Goal: Task Accomplishment & Management: Complete application form

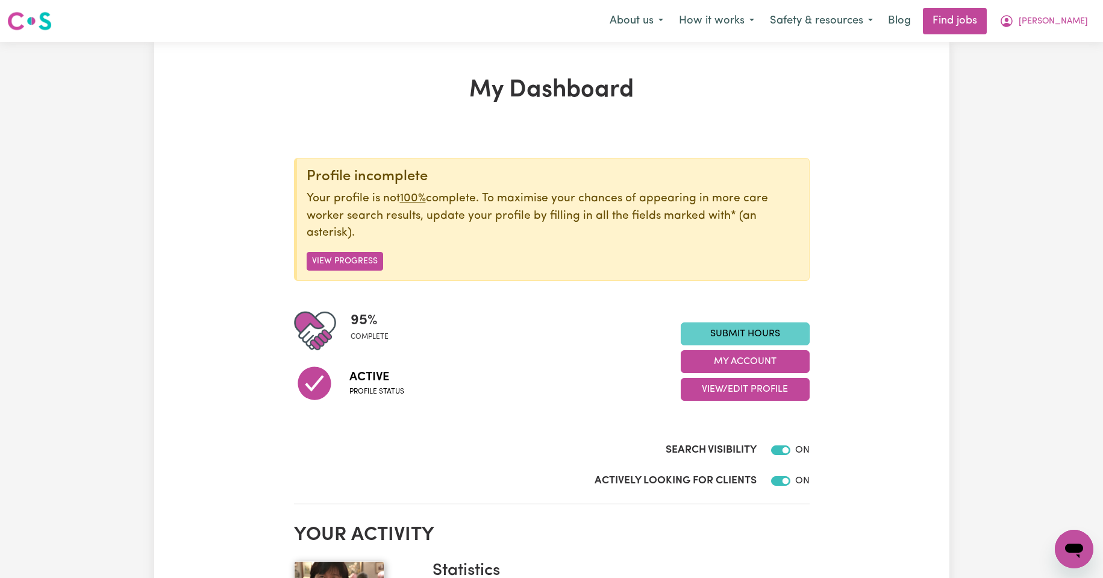
click at [737, 332] on link "Submit Hours" at bounding box center [745, 333] width 129 height 23
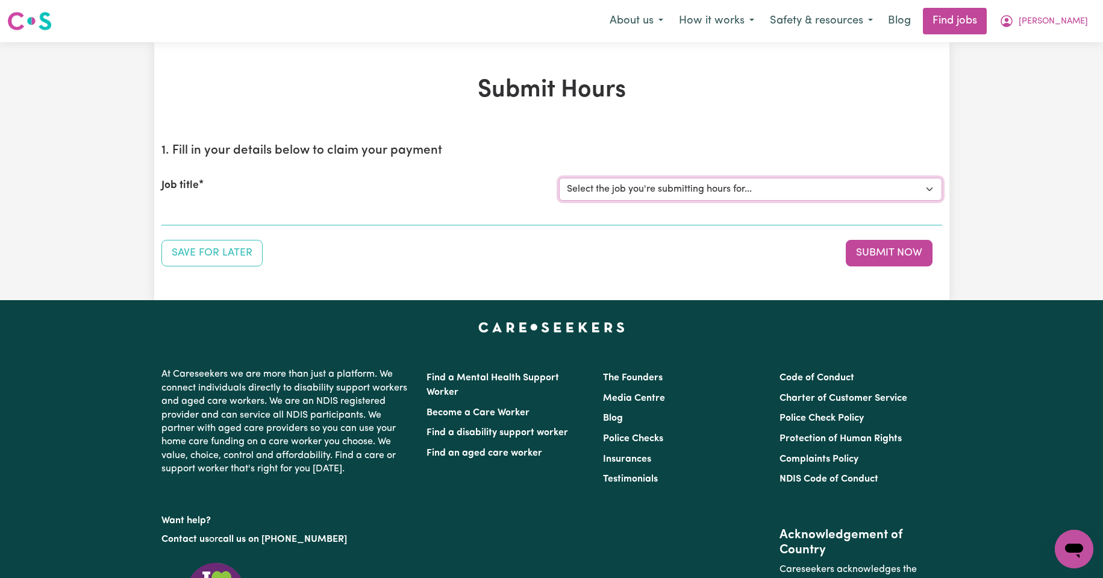
click at [930, 189] on select "Select the job you're submitting hours for... [Kishore Hands Of Care] Support W…" at bounding box center [750, 189] width 383 height 23
select select "14320"
click at [559, 178] on select "Select the job you're submitting hours for... [Kishore Hands Of Care] Support W…" at bounding box center [750, 189] width 383 height 23
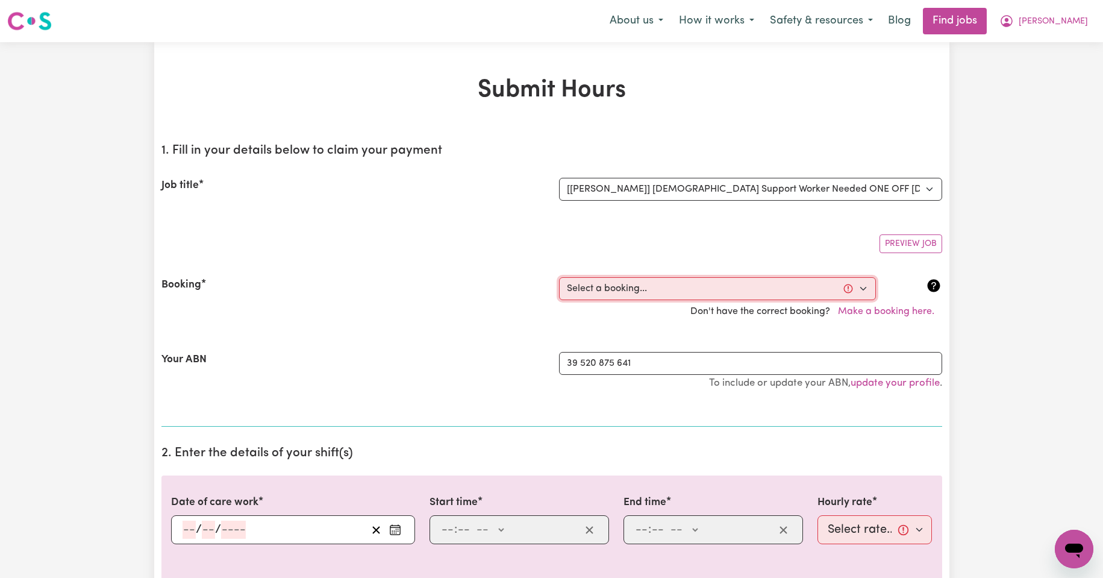
click at [865, 288] on select "Select a booking... [DATE] 08:00am to 09:30am (ONE-OFF) [DATE] 08:00am to 09:30…" at bounding box center [717, 288] width 317 height 23
select select "354698"
click at [559, 277] on select "Select a booking... [DATE] 08:00am to 09:30am (ONE-OFF) [DATE] 08:00am to 09:30…" at bounding box center [717, 288] width 317 height 23
type input "[DATE]"
type input "22"
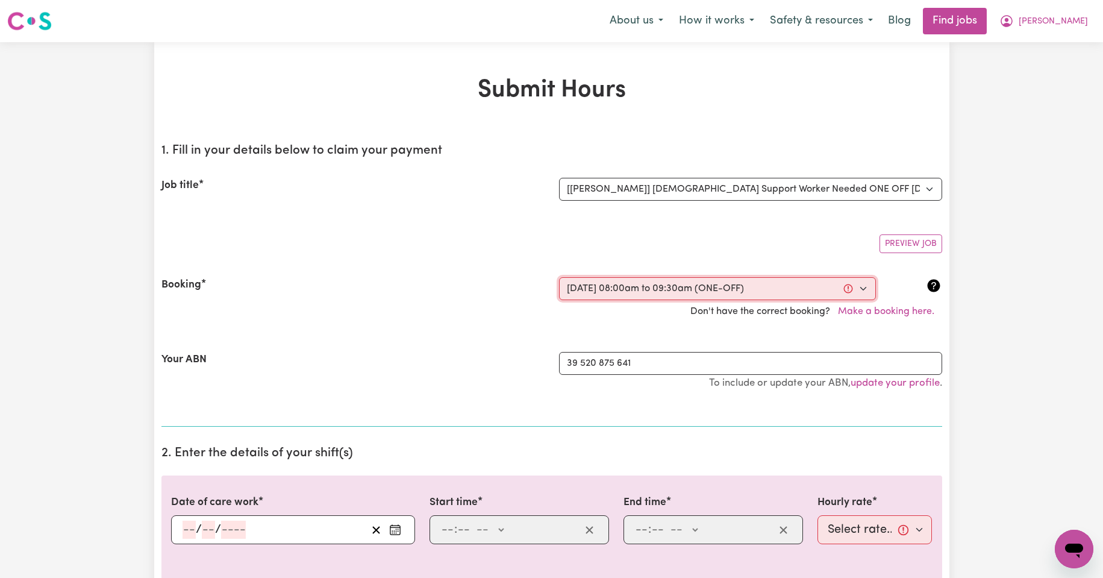
type input "9"
type input "2025"
type input "08:00"
type input "8"
type input "0"
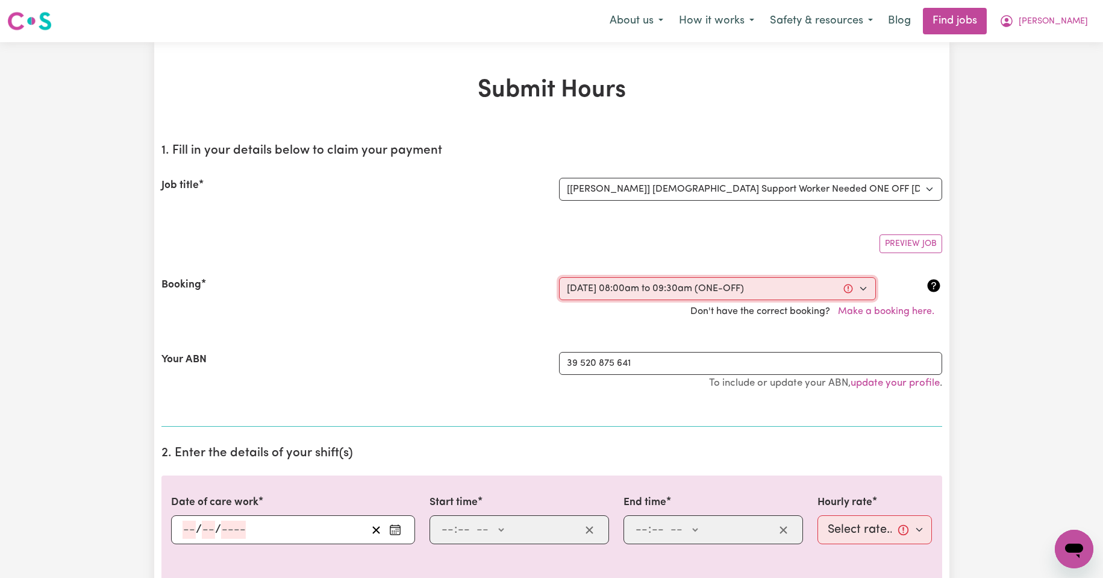
select select "am"
type input "09:30"
type input "9"
type input "30"
select select "am"
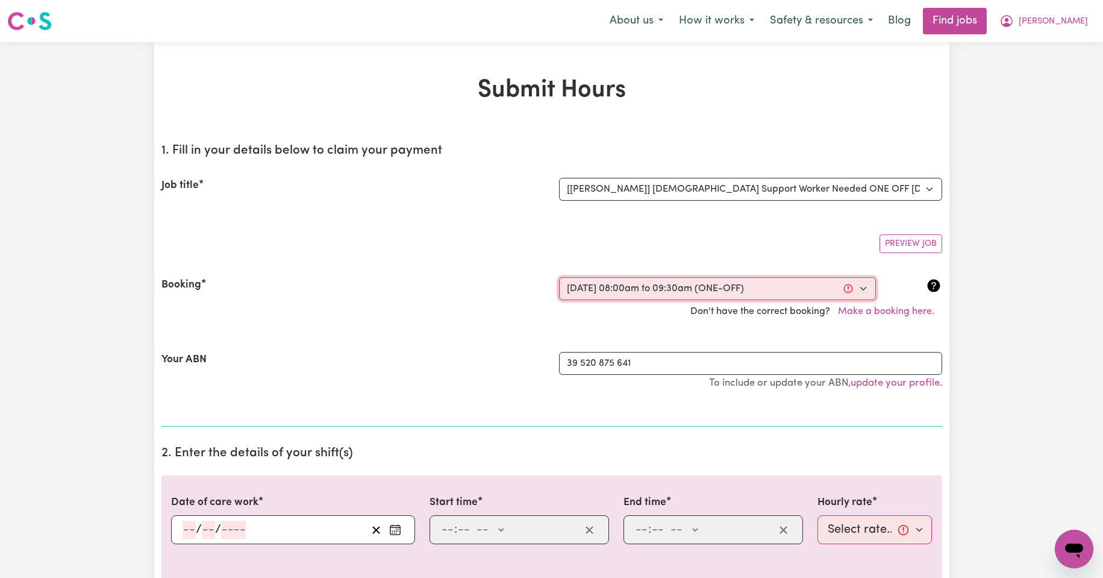
select select "50-Weekday"
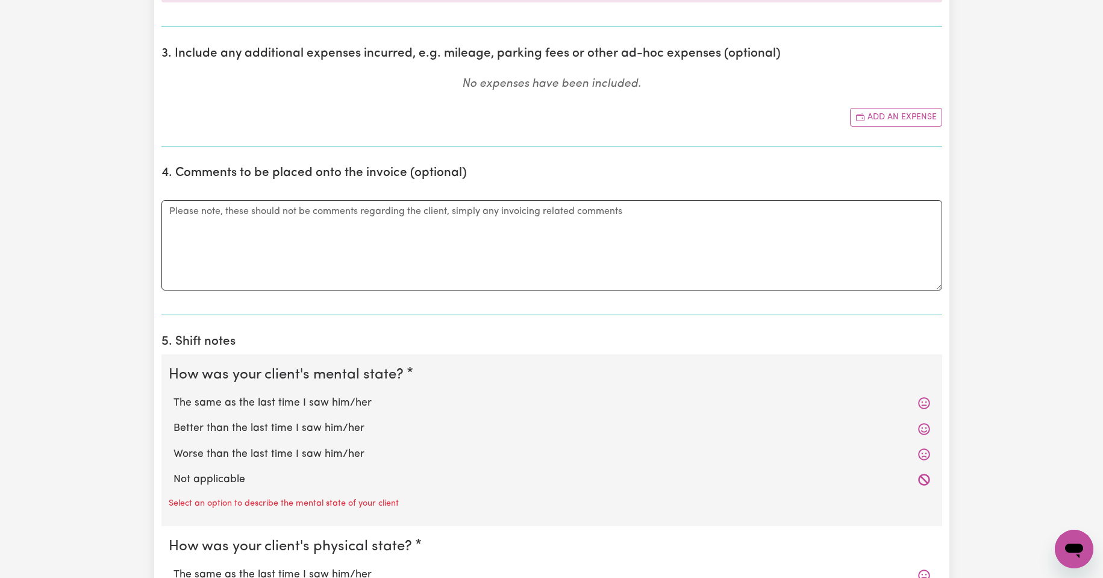
scroll to position [643, 0]
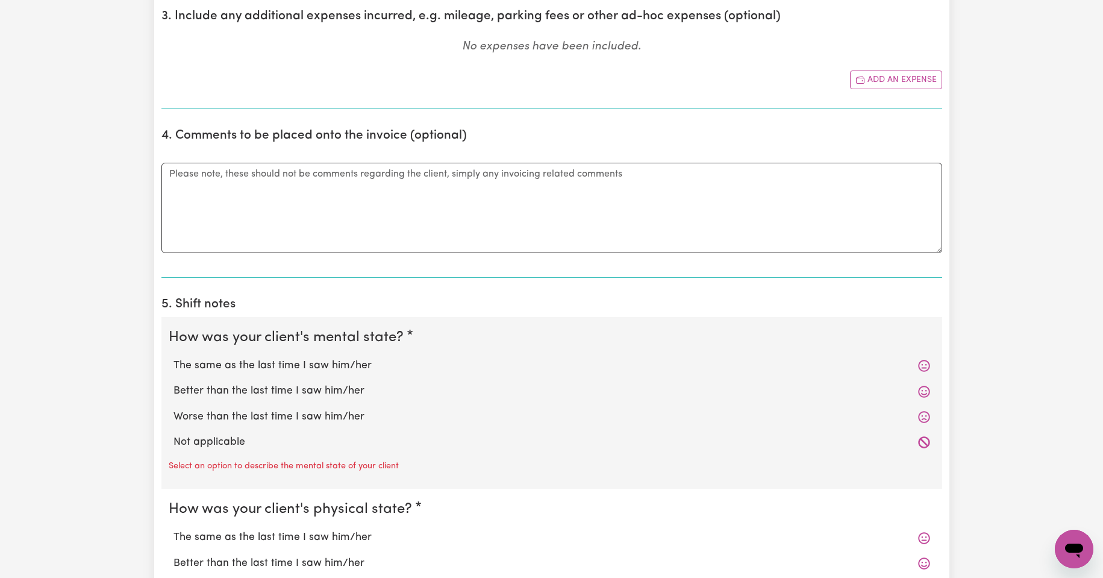
click at [327, 365] on label "The same as the last time I saw him/her" at bounding box center [552, 366] width 757 height 16
click at [174, 358] on input "The same as the last time I saw him/her" at bounding box center [173, 357] width 1 height 1
radio input "true"
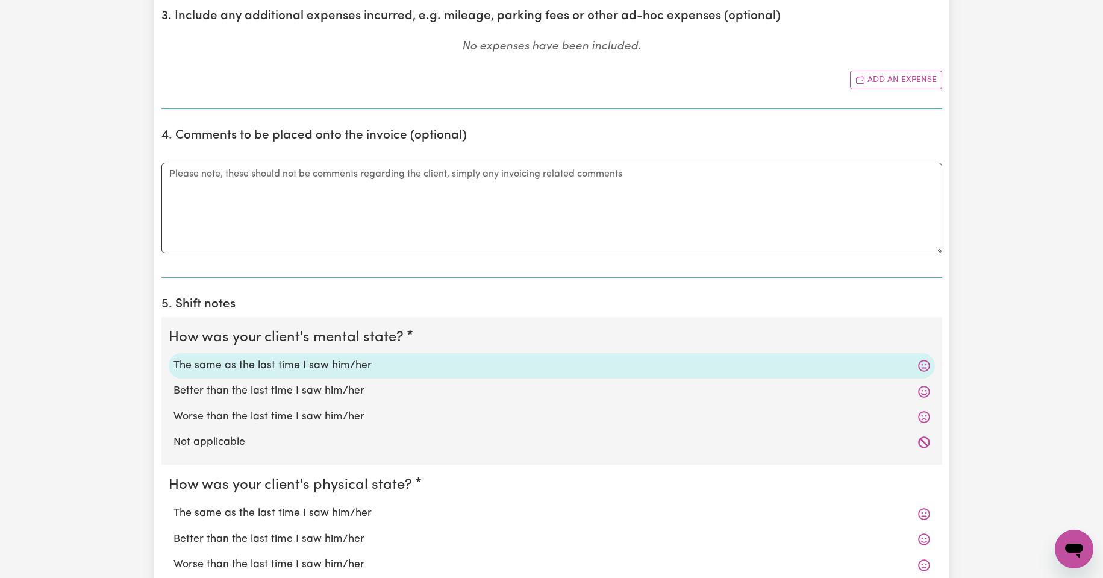
click at [327, 510] on label "The same as the last time I saw him/her" at bounding box center [552, 513] width 757 height 16
click at [174, 505] on input "The same as the last time I saw him/her" at bounding box center [173, 505] width 1 height 1
radio input "true"
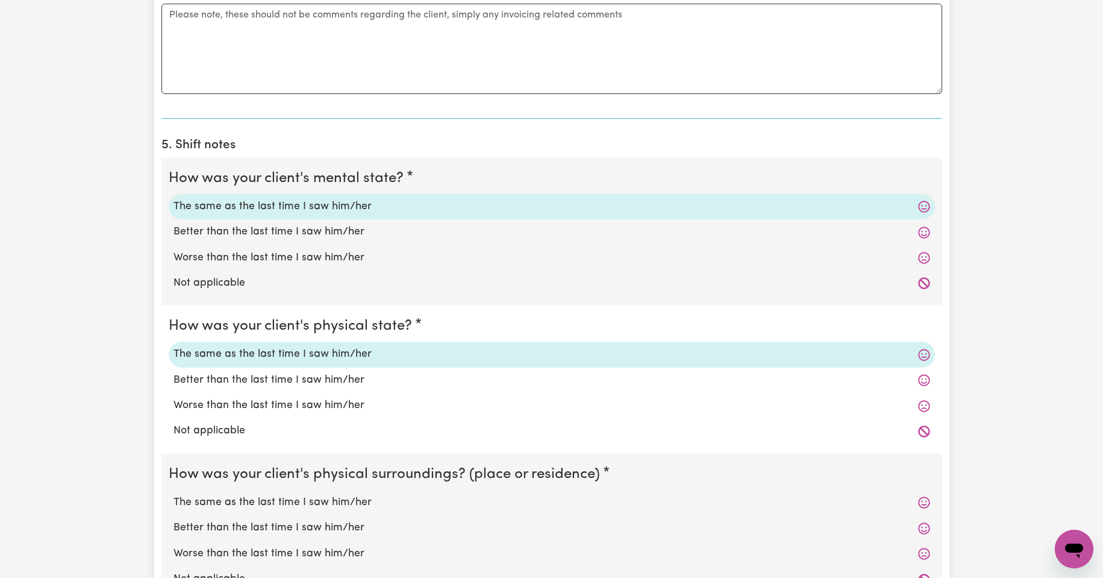
scroll to position [803, 0]
click at [321, 502] on label "The same as the last time I saw him/her" at bounding box center [552, 501] width 757 height 16
click at [174, 493] on input "The same as the last time I saw him/her" at bounding box center [173, 493] width 1 height 1
radio input "true"
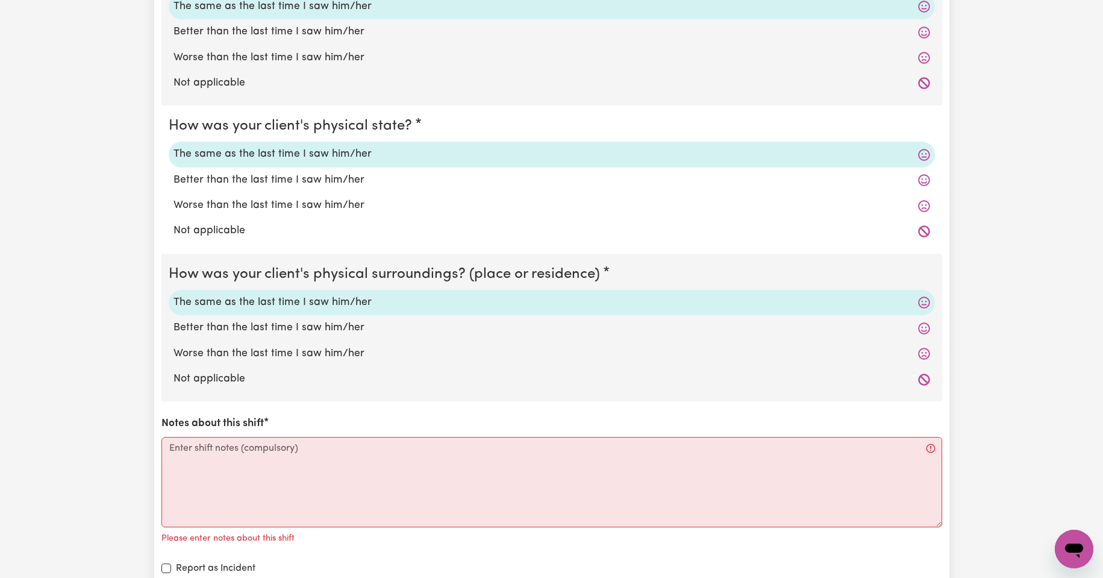
scroll to position [1004, 0]
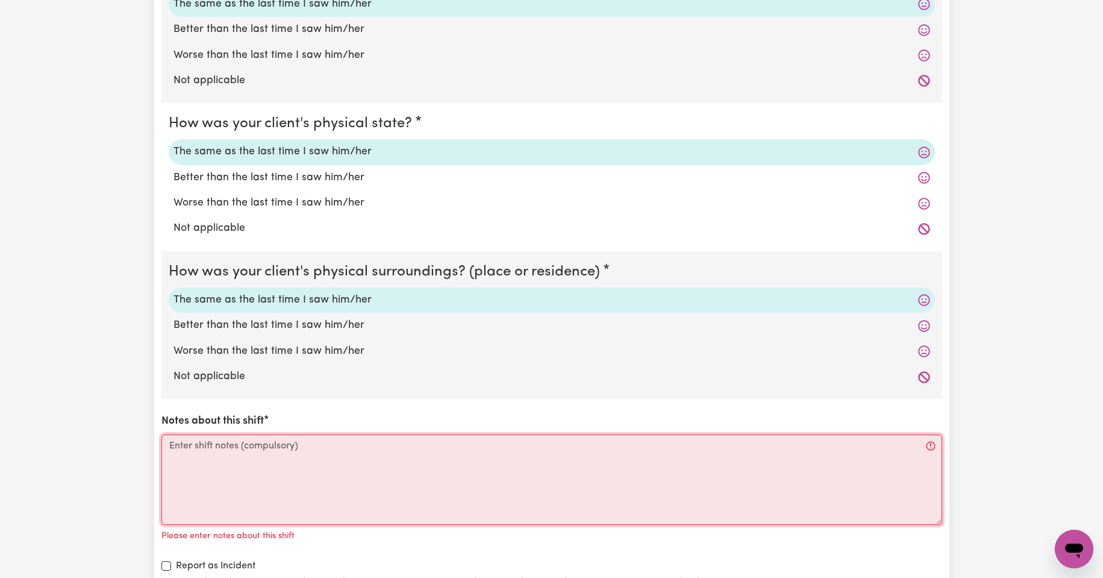
click at [235, 446] on textarea "Notes about this shift" at bounding box center [551, 479] width 781 height 90
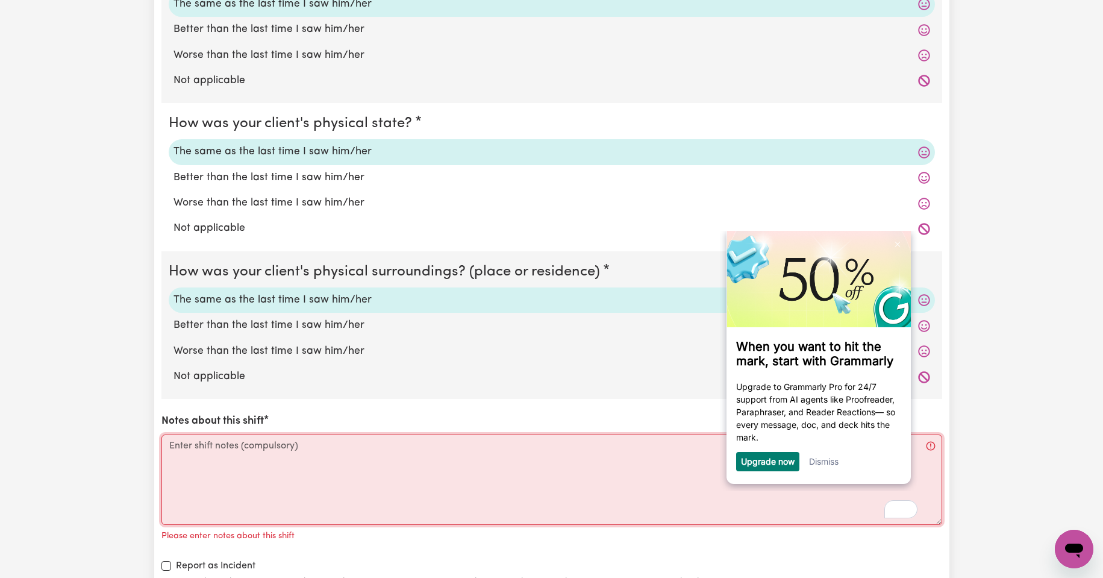
scroll to position [0, 0]
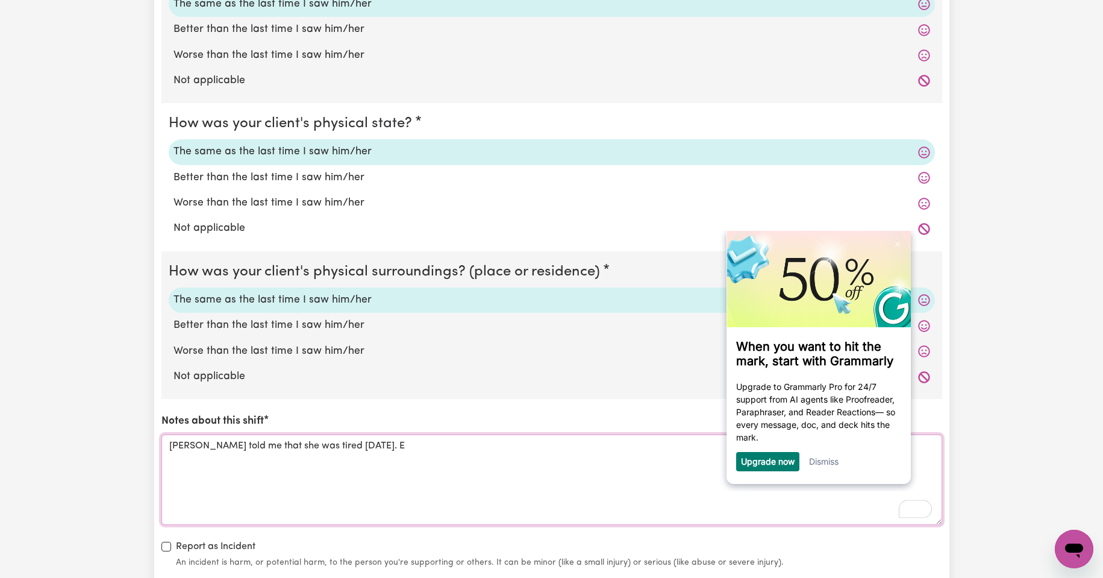
click at [360, 445] on textarea "[PERSON_NAME] told me that she was tired [DATE]. E" at bounding box center [551, 479] width 781 height 90
click at [349, 445] on textarea "[PERSON_NAME] told me that she was tired [DATE]. Even in the morning time" at bounding box center [551, 479] width 781 height 90
click at [343, 447] on textarea "[PERSON_NAME] told me that she was tired [DATE]. even in the morning time" at bounding box center [551, 479] width 781 height 90
click at [436, 446] on textarea "[PERSON_NAME] told me that she was tired even in the morning time" at bounding box center [551, 479] width 781 height 90
click at [825, 460] on link "Dismiss" at bounding box center [824, 460] width 30 height 10
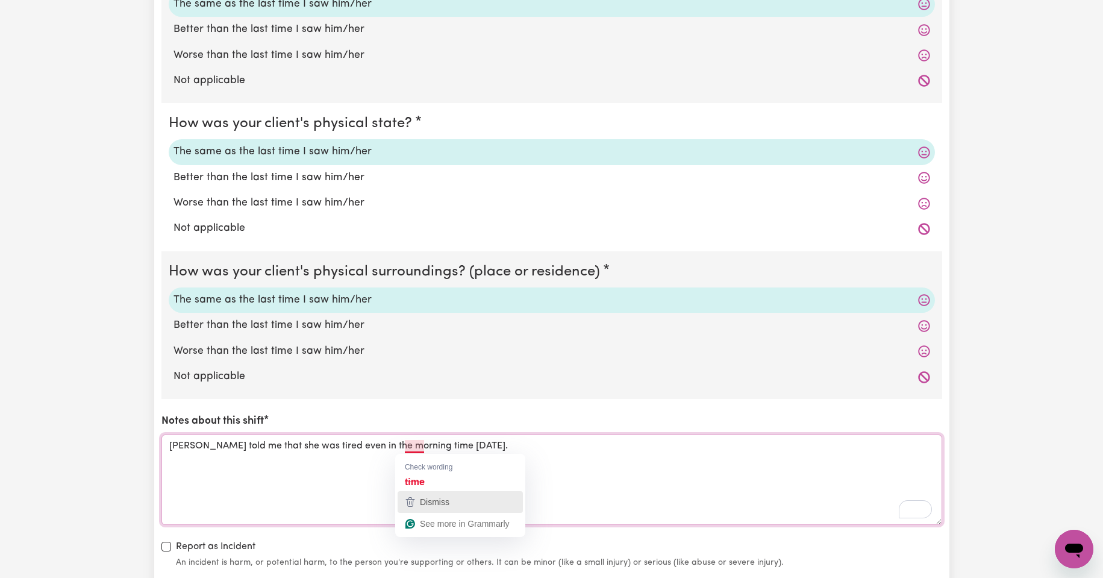
click at [431, 504] on span "Dismiss" at bounding box center [435, 502] width 30 height 10
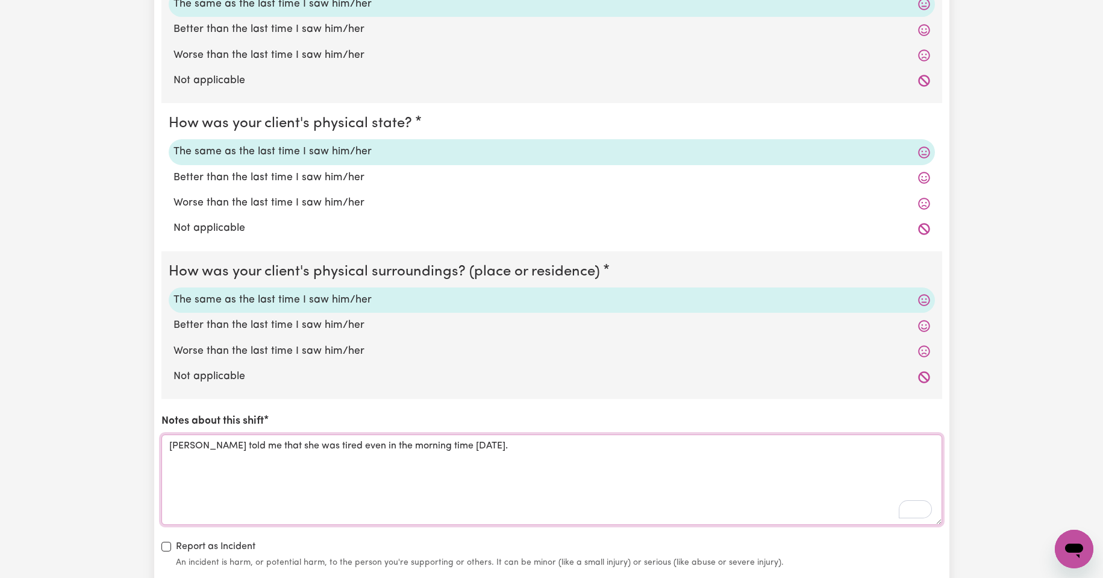
click at [414, 443] on textarea "[PERSON_NAME] told me that she was tired even in the morning time [DATE]." at bounding box center [551, 479] width 781 height 90
click at [422, 445] on textarea "[PERSON_NAME] told me that she was tired even in the morning time [DATE]." at bounding box center [551, 479] width 781 height 90
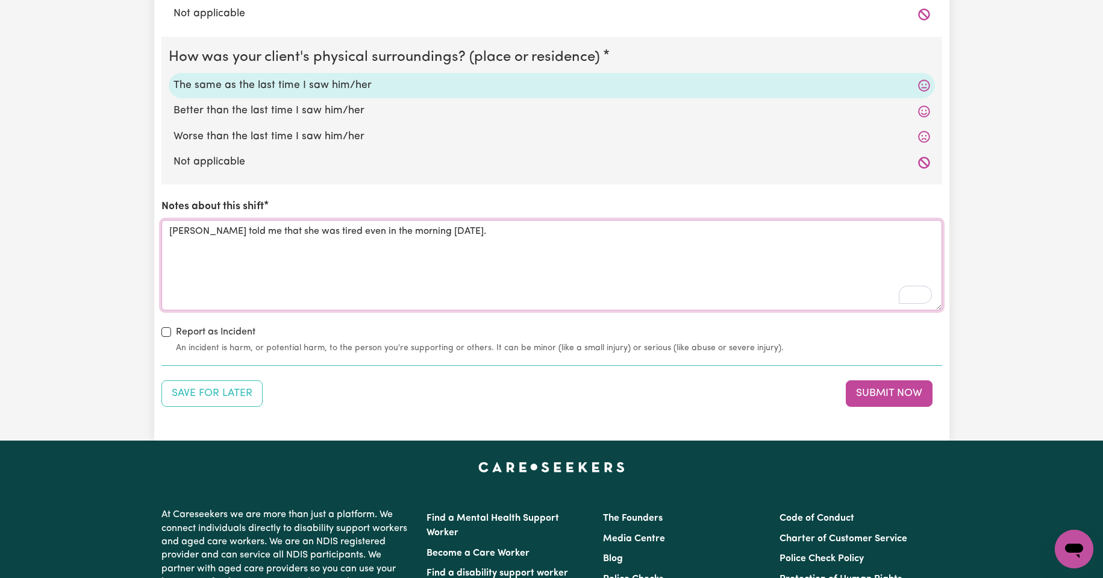
scroll to position [1225, 0]
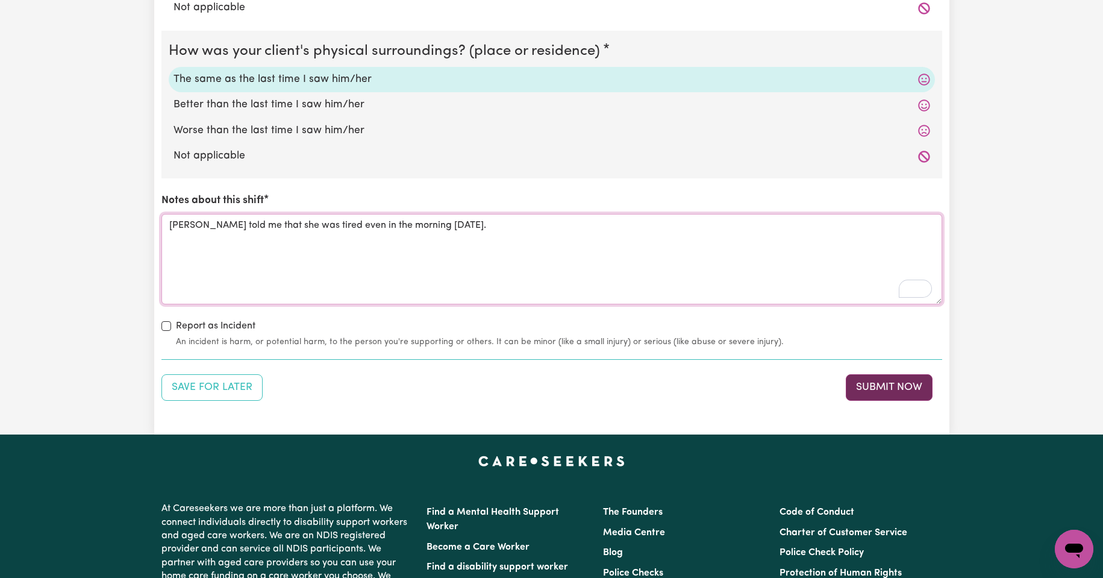
type textarea "[PERSON_NAME] told me that she was tired even in the morning [DATE]."
click at [908, 392] on button "Submit Now" at bounding box center [889, 387] width 87 height 27
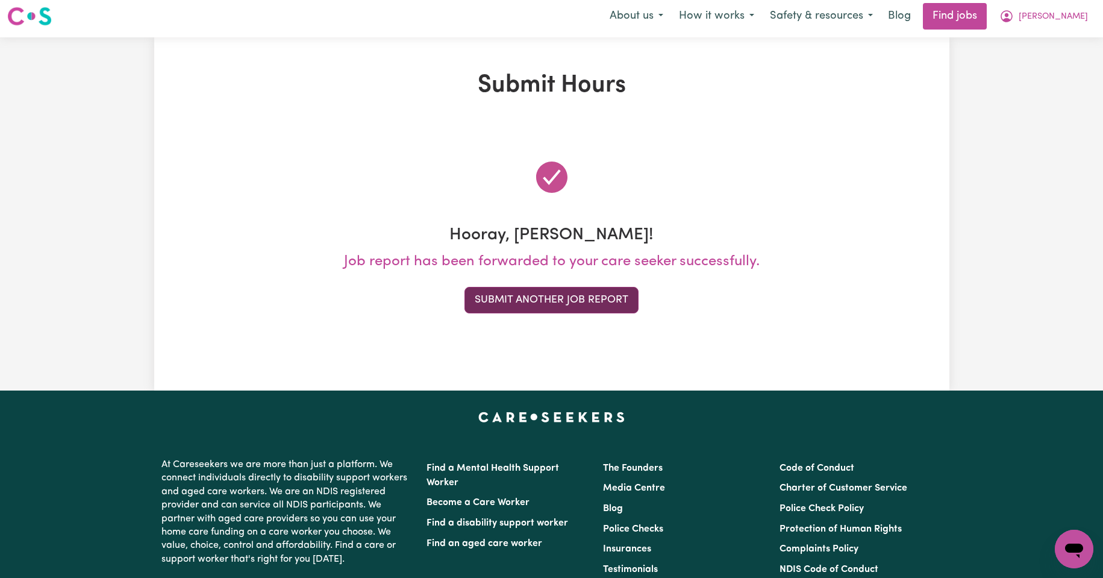
scroll to position [0, 0]
